Goal: Information Seeking & Learning: Learn about a topic

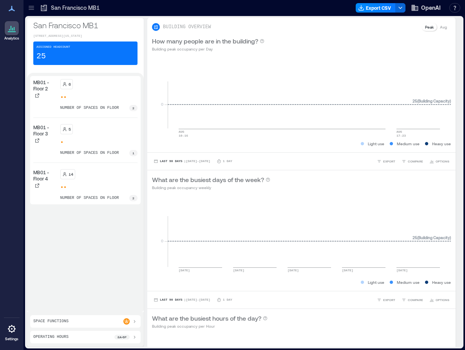
click at [83, 98] on div "6 number of spaces on floor 2" at bounding box center [99, 95] width 78 height 32
click at [93, 189] on div at bounding box center [99, 187] width 78 height 3
click at [91, 140] on div "5 number of spaces on floor 1" at bounding box center [99, 140] width 78 height 32
click at [91, 110] on p "number of spaces on floor" at bounding box center [89, 108] width 59 height 6
click at [66, 49] on p "Assigned Headcount" at bounding box center [53, 47] width 34 height 5
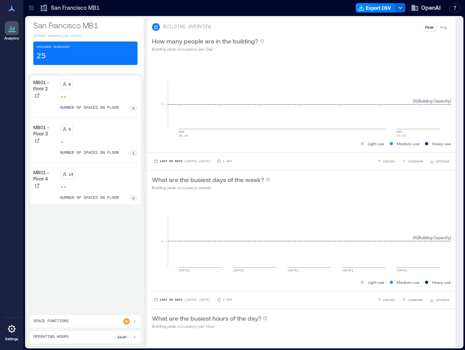
click at [35, 8] on icon at bounding box center [31, 8] width 8 height 8
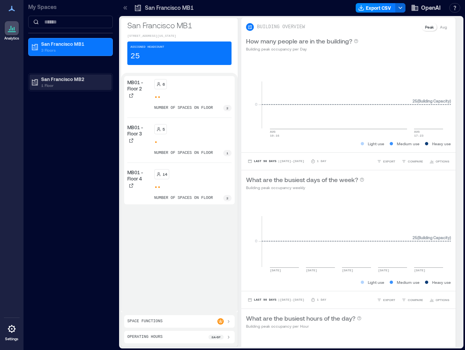
click at [65, 83] on p "1 Floor" at bounding box center [74, 85] width 66 height 6
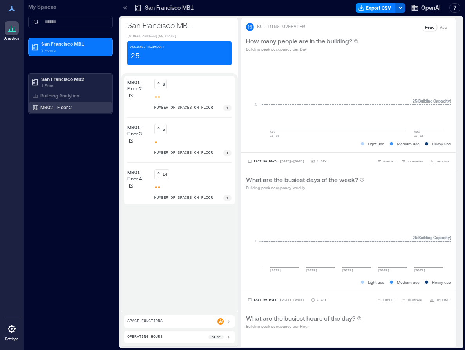
click at [67, 109] on p "MB02 - Floor 2" at bounding box center [55, 107] width 31 height 6
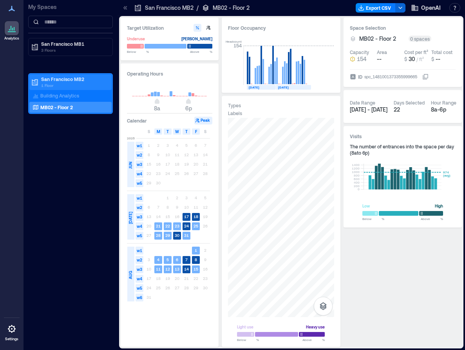
click at [67, 81] on p "San Francisco MB2" at bounding box center [74, 79] width 66 height 6
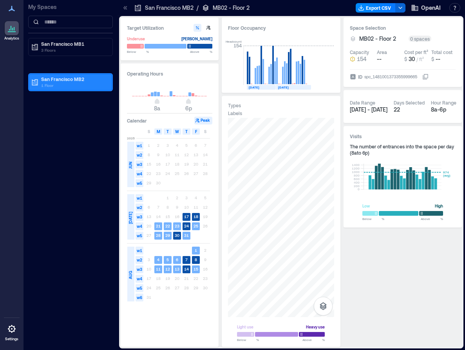
click at [67, 81] on p "San Francisco MB2" at bounding box center [74, 79] width 66 height 6
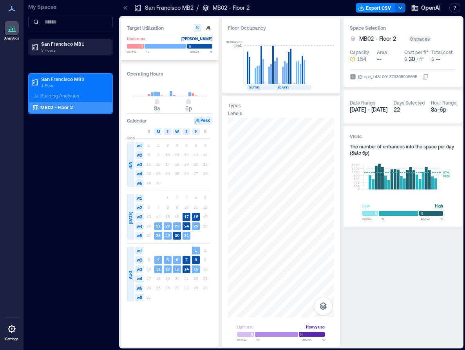
click at [59, 43] on p "San Francisco MB1" at bounding box center [74, 44] width 66 height 6
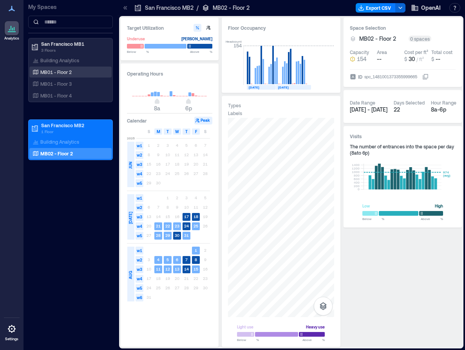
click at [66, 75] on p "MB01 - Floor 2" at bounding box center [55, 72] width 31 height 6
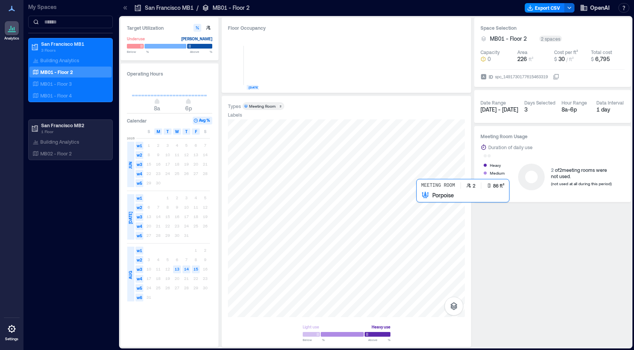
click at [421, 198] on div at bounding box center [346, 218] width 237 height 198
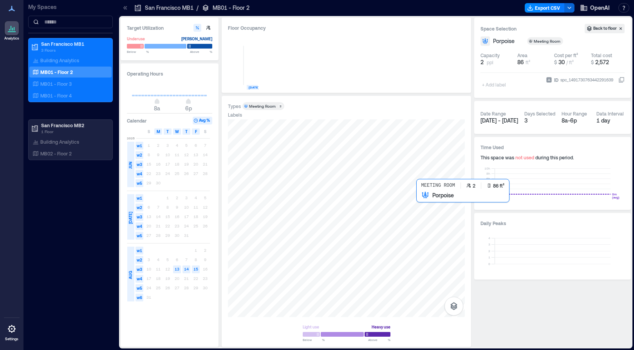
click at [420, 196] on div at bounding box center [346, 218] width 237 height 198
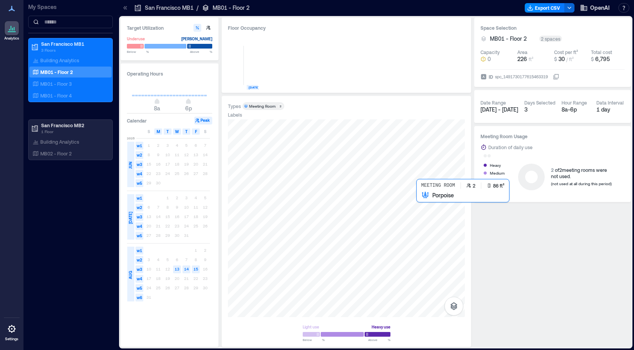
click at [420, 196] on div at bounding box center [346, 218] width 237 height 198
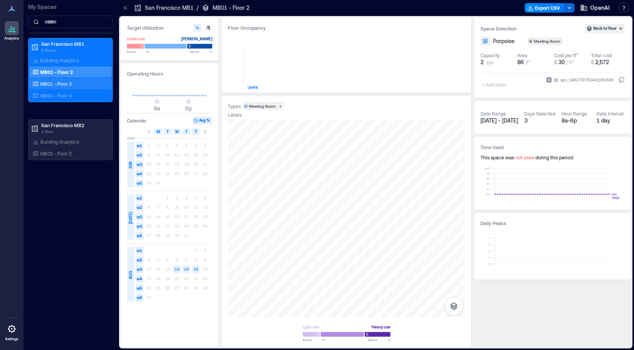
click at [65, 83] on p "MB01 - Floor 3" at bounding box center [55, 84] width 31 height 6
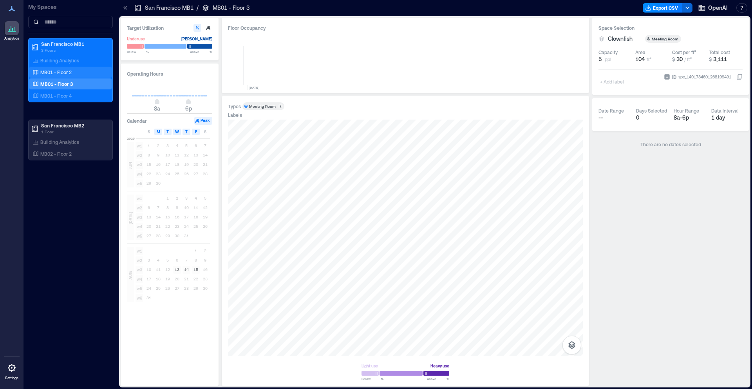
click at [43, 71] on p "MB01 - Floor 2" at bounding box center [55, 72] width 31 height 6
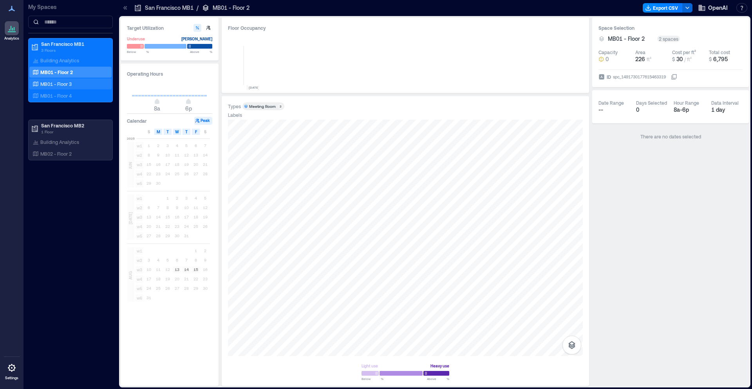
click at [54, 83] on p "MB01 - Floor 3" at bounding box center [55, 84] width 31 height 6
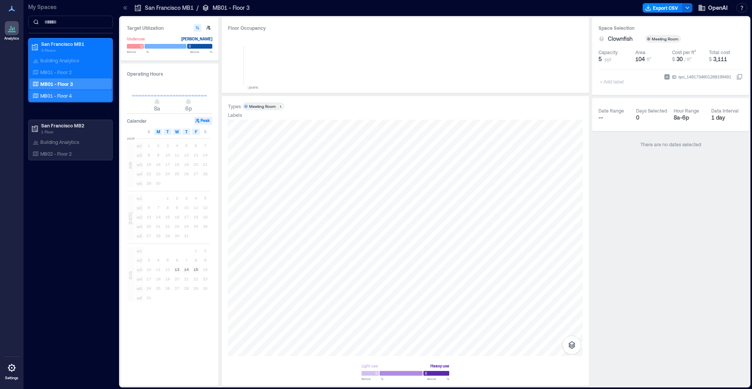
click at [78, 95] on div "MB01 - Floor 4" at bounding box center [69, 96] width 76 height 8
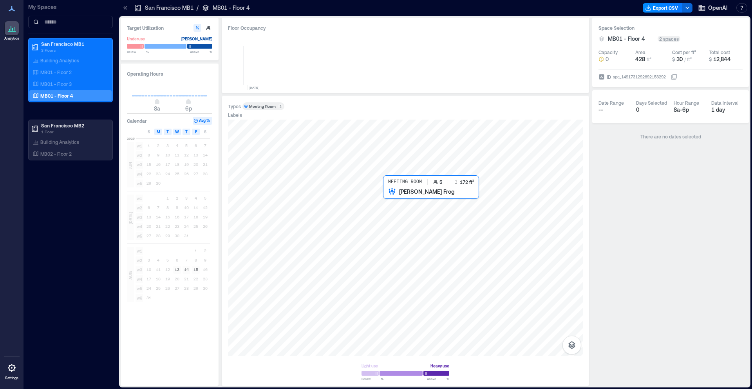
click at [391, 205] on div at bounding box center [405, 237] width 355 height 236
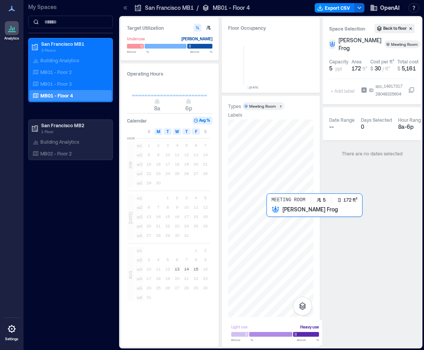
click at [268, 211] on div at bounding box center [270, 218] width 85 height 198
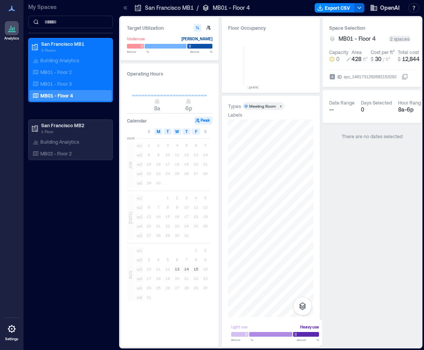
click at [331, 59] on icon "button" at bounding box center [331, 58] width 5 height 5
click at [73, 142] on p "Building Analytics" at bounding box center [59, 142] width 39 height 6
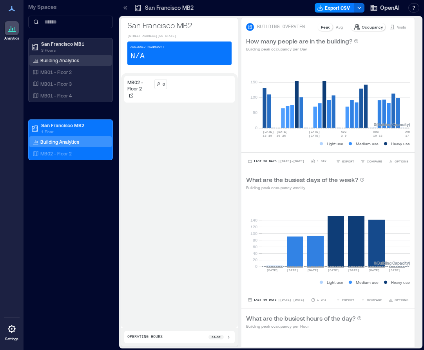
click at [76, 60] on p "Building Analytics" at bounding box center [59, 60] width 39 height 6
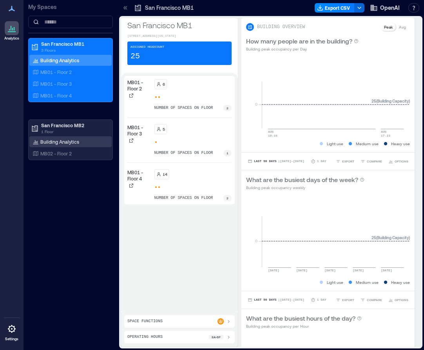
click at [67, 141] on p "Building Analytics" at bounding box center [59, 142] width 39 height 6
